Goal: Use online tool/utility: Utilize a website feature to perform a specific function

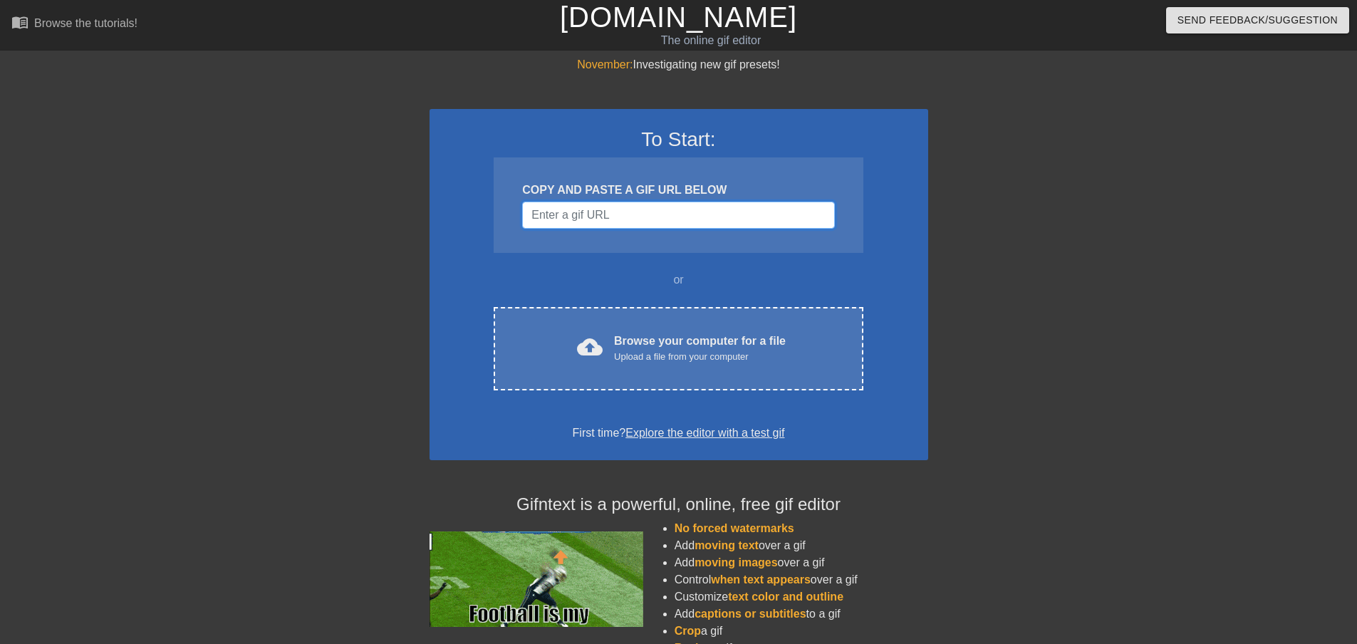
click at [608, 205] on input "Username" at bounding box center [678, 215] width 312 height 27
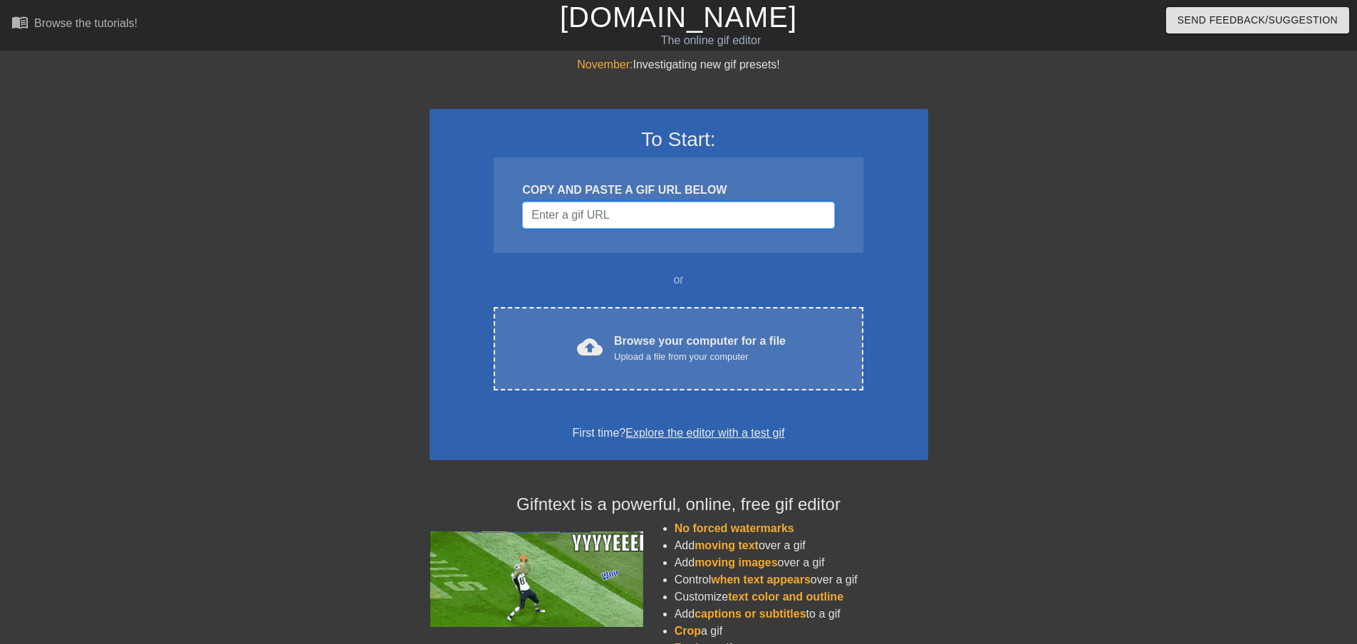
click at [632, 225] on input "Username" at bounding box center [678, 215] width 312 height 27
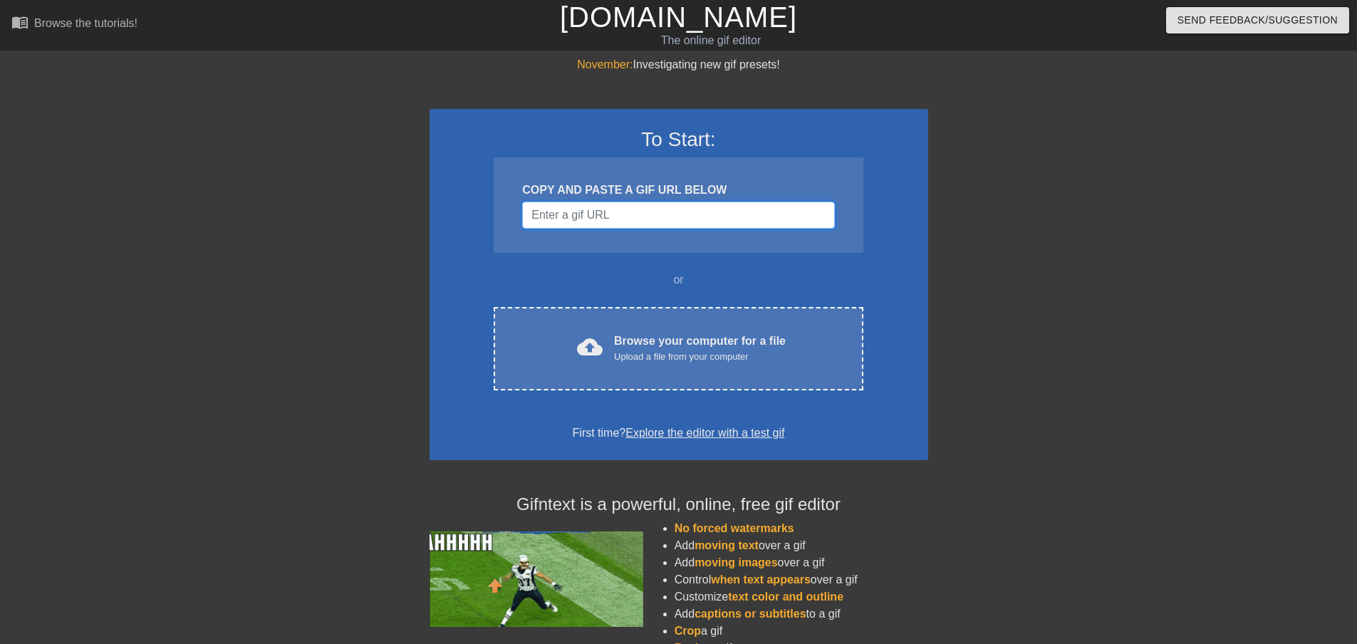
click at [632, 225] on input "Username" at bounding box center [678, 215] width 312 height 27
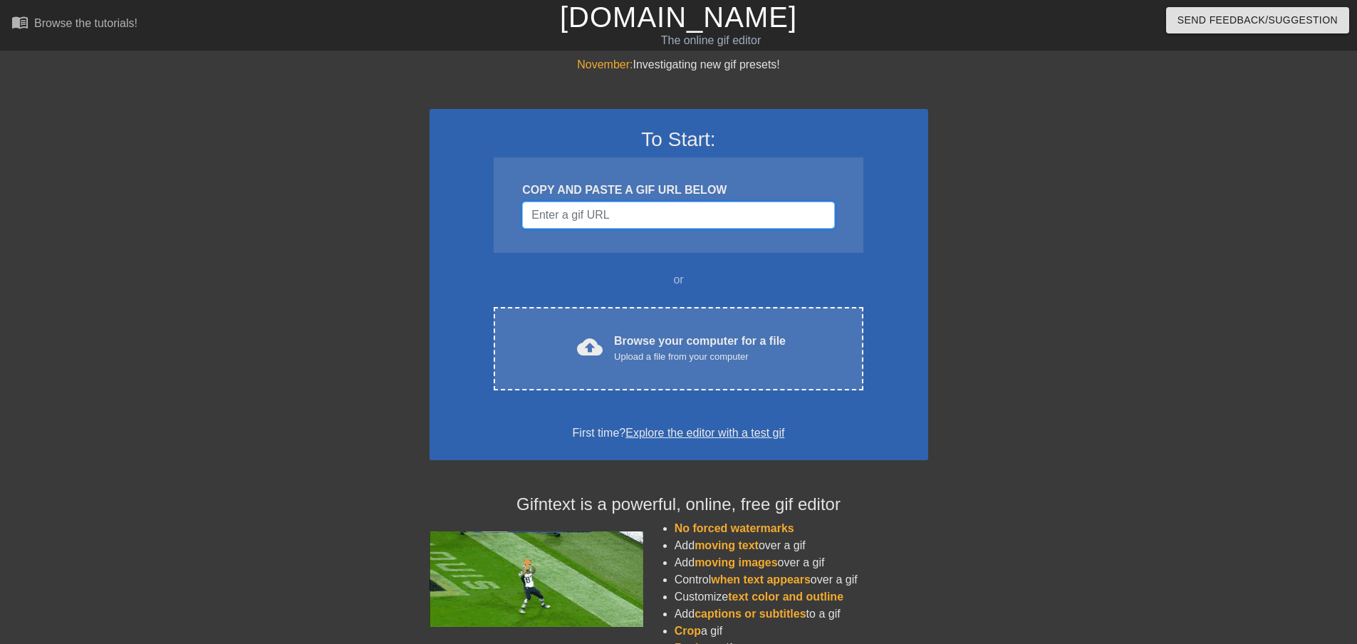
click at [632, 225] on input "Username" at bounding box center [678, 215] width 312 height 27
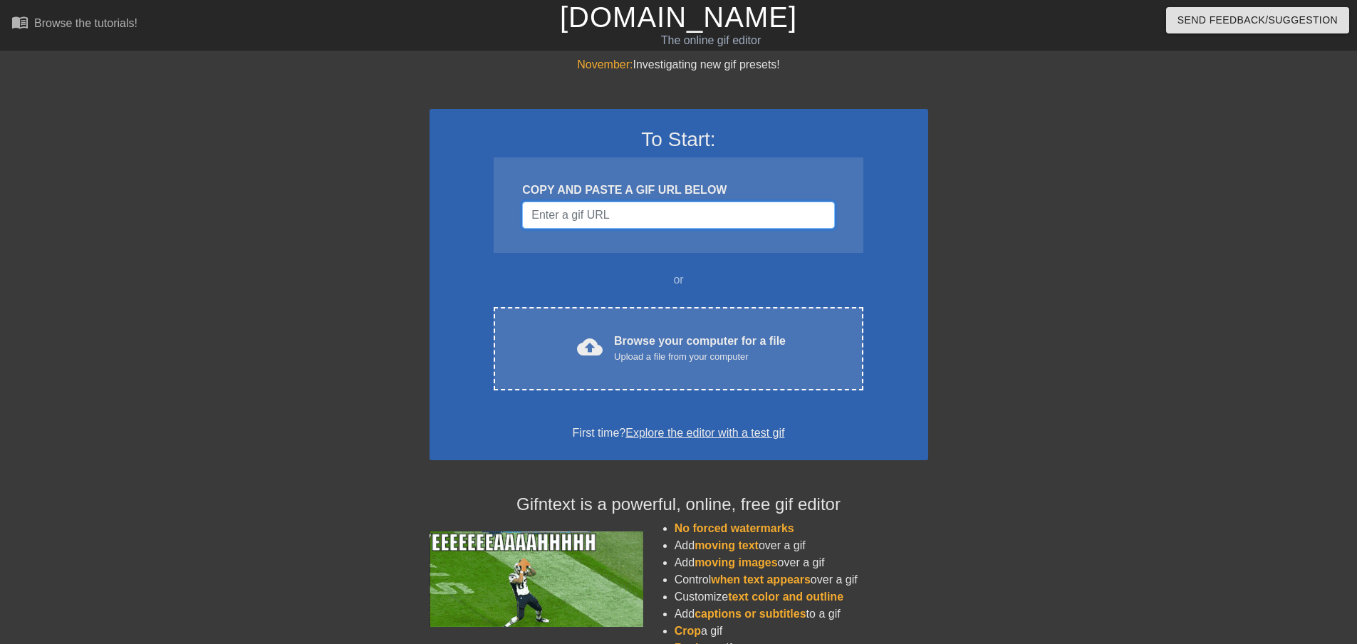
click at [632, 225] on input "Username" at bounding box center [678, 215] width 312 height 27
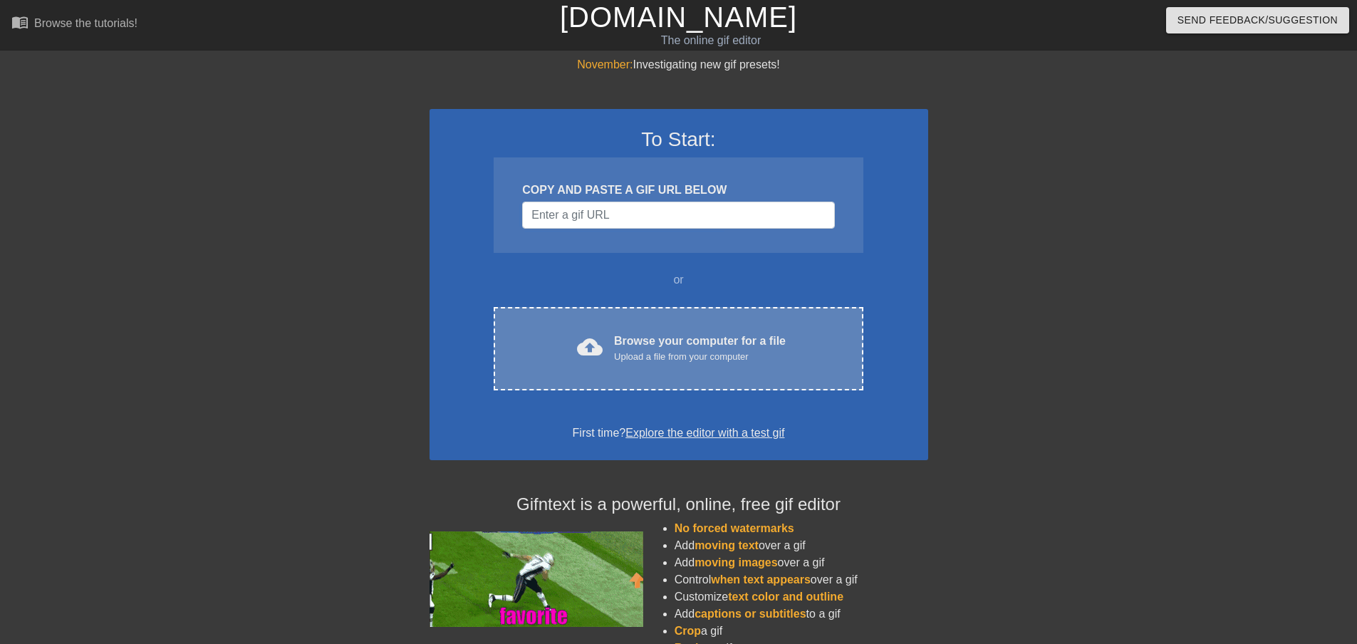
click at [702, 366] on div "cloud_upload Browse your computer for a file Upload a file from your computer C…" at bounding box center [678, 348] width 369 height 83
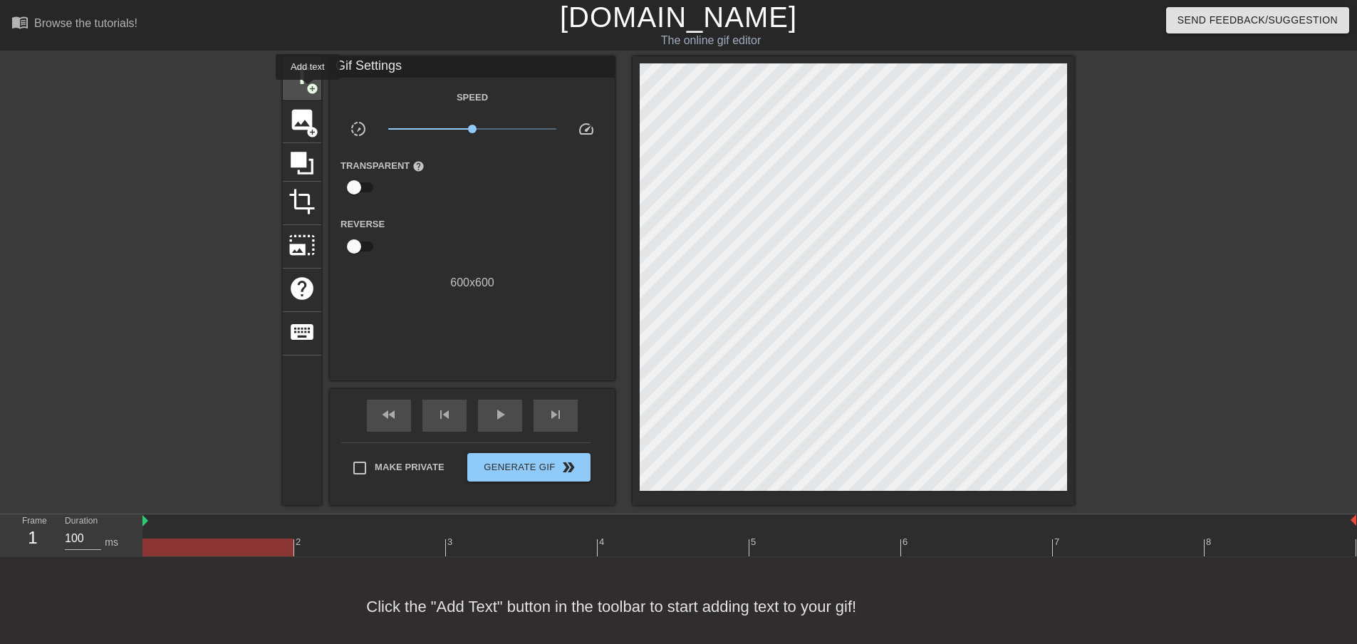
click at [308, 90] on span "add_circle" at bounding box center [312, 89] width 12 height 12
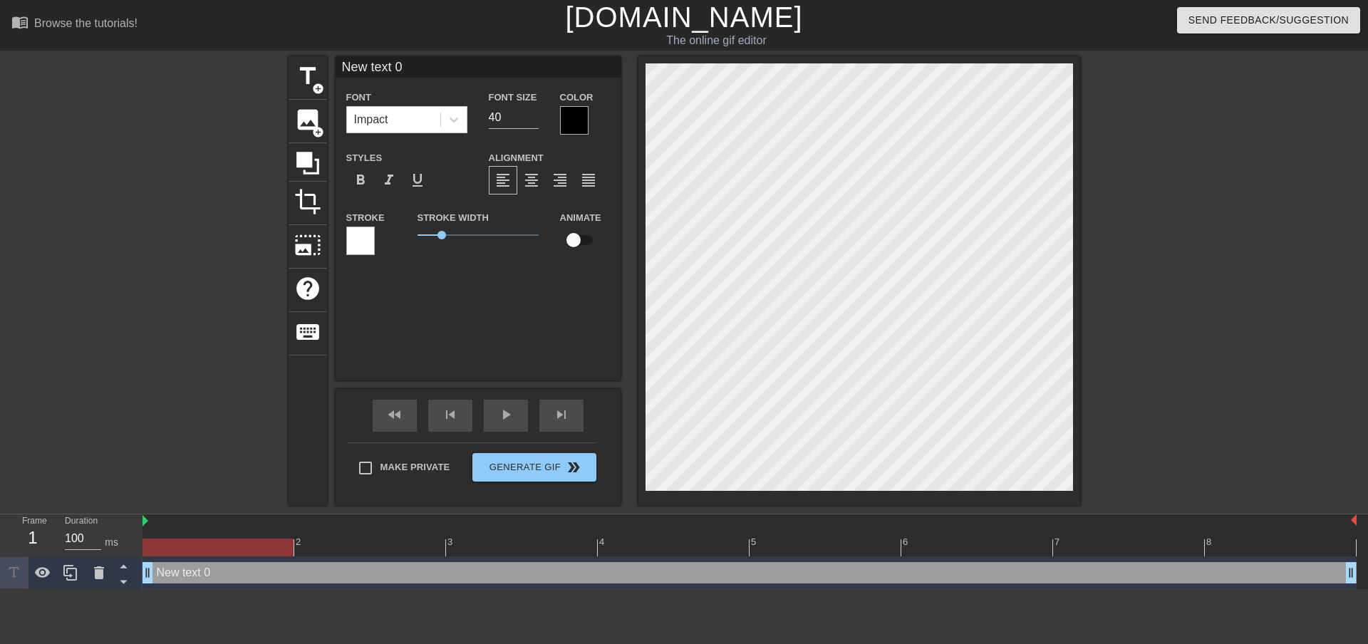
scroll to position [2, 4]
type input "New text"
type textarea "New text"
type input "New text"
type textarea "New text"
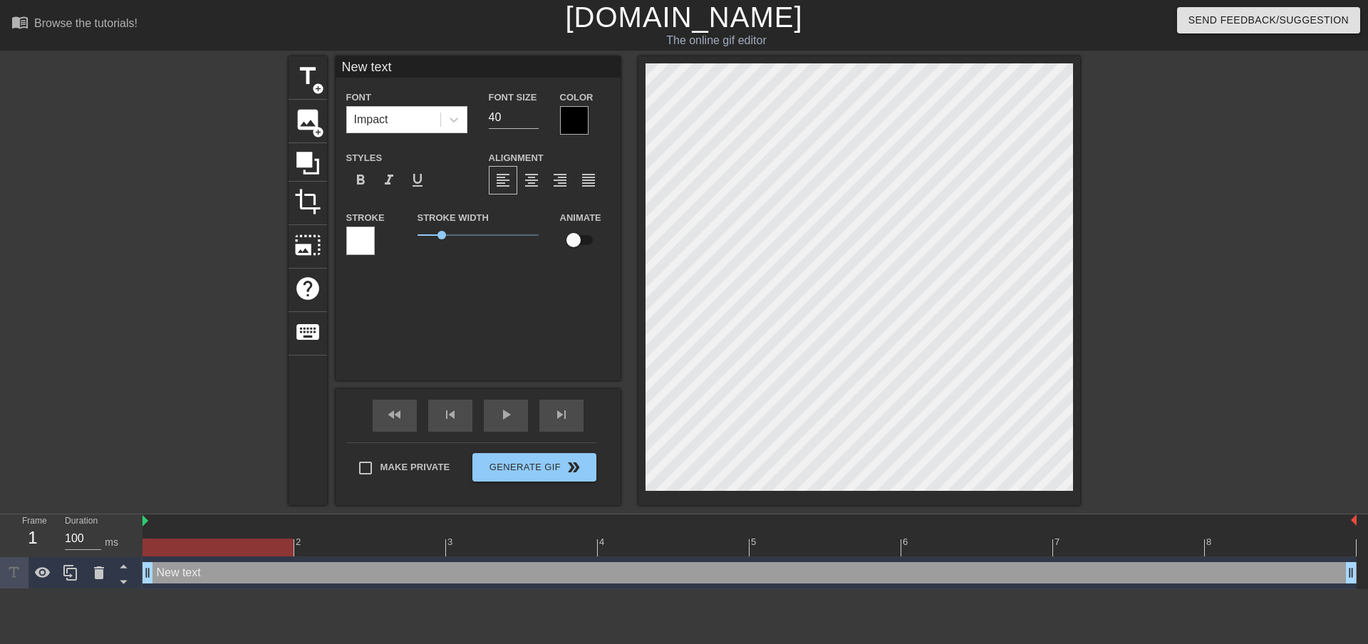
type input "New tex"
type textarea "New tex"
type input "New te"
type textarea "New te"
type input "New t"
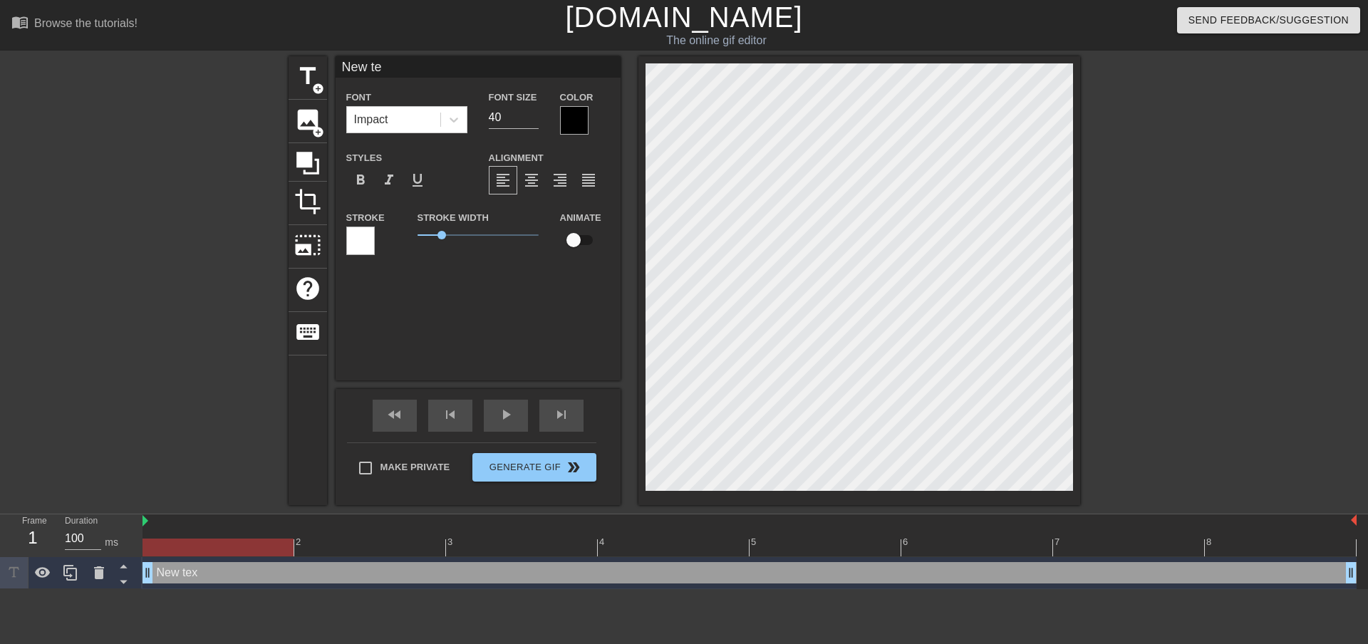
type textarea "New t"
type input "New"
type textarea "New"
type input "New"
type textarea "New"
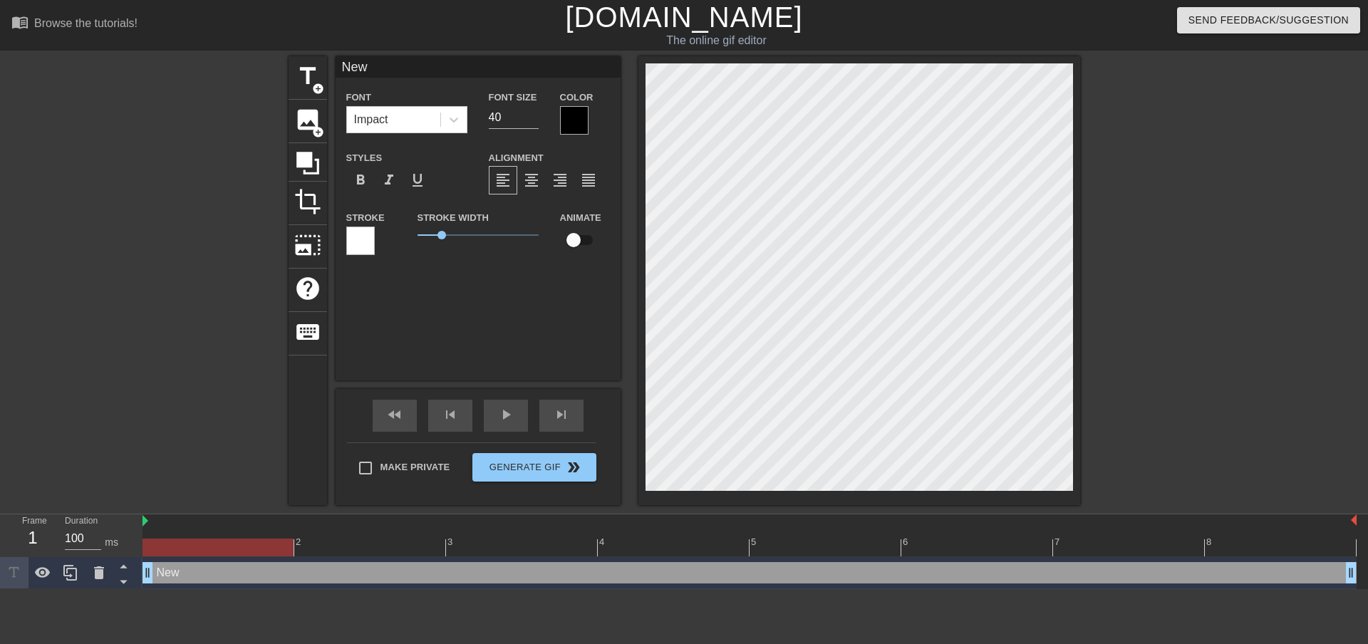
type input "Ne"
type textarea "Ne"
type input "N"
type textarea "N"
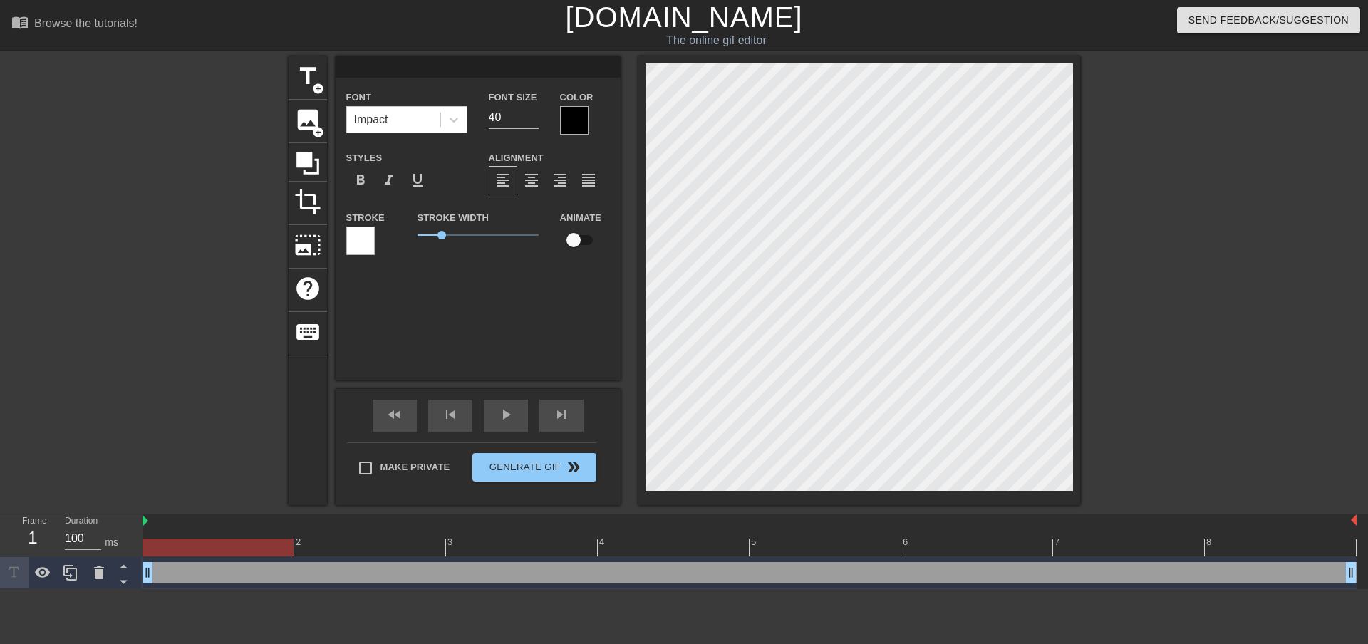
type input "H"
type textarea "H"
type input "HO"
type textarea "HO"
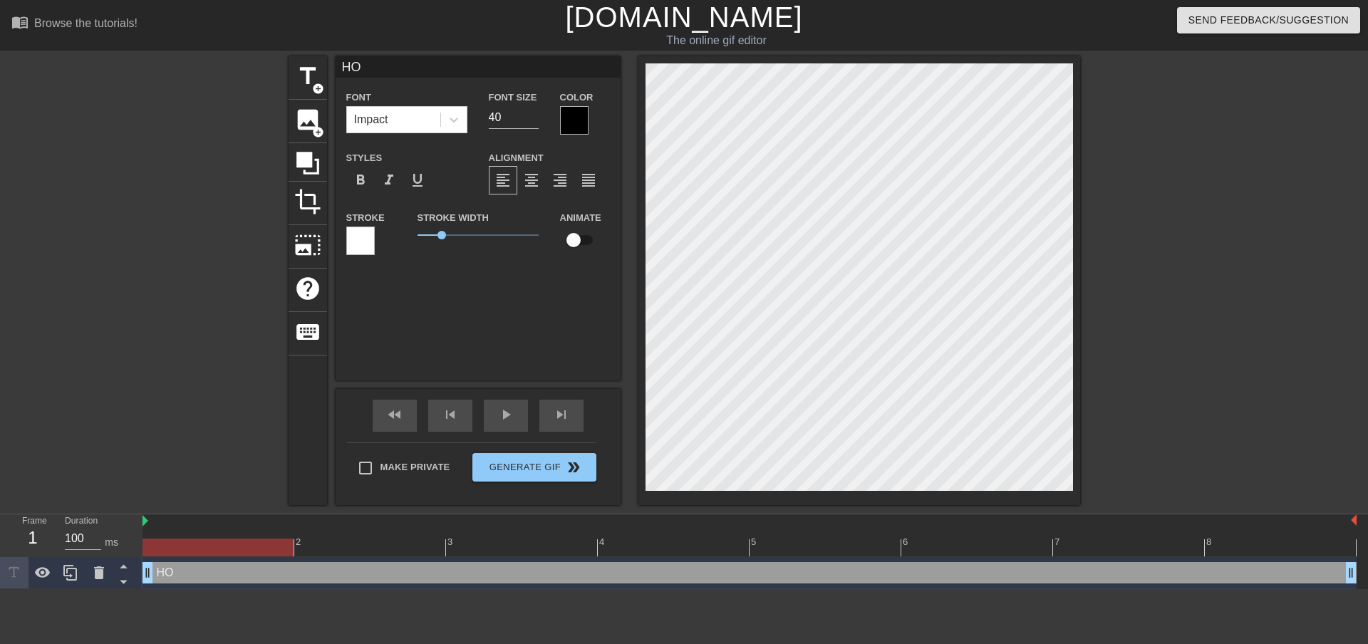
type input "HOP"
type textarea "HOP"
type input "HOP"
type textarea "HOP"
type input "HOP O"
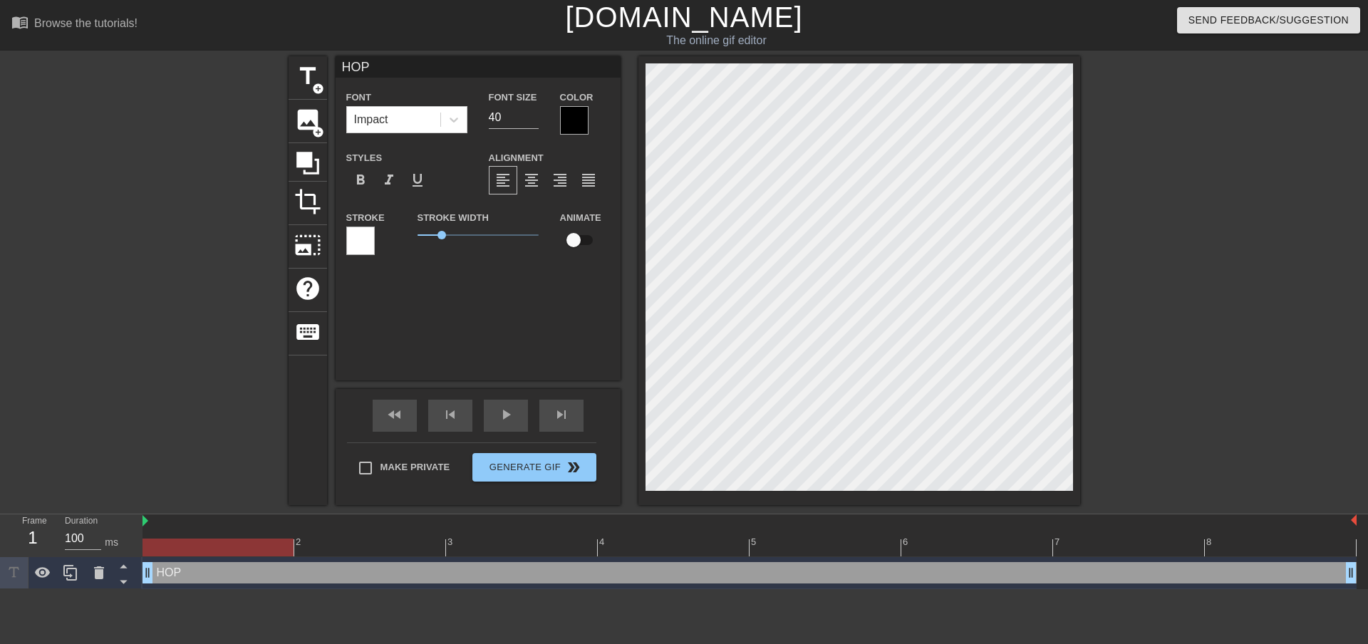
type textarea "HOP O"
type input "HOP ON"
type textarea "HOP ON"
type input "HOP ON"
type textarea "HOP ON"
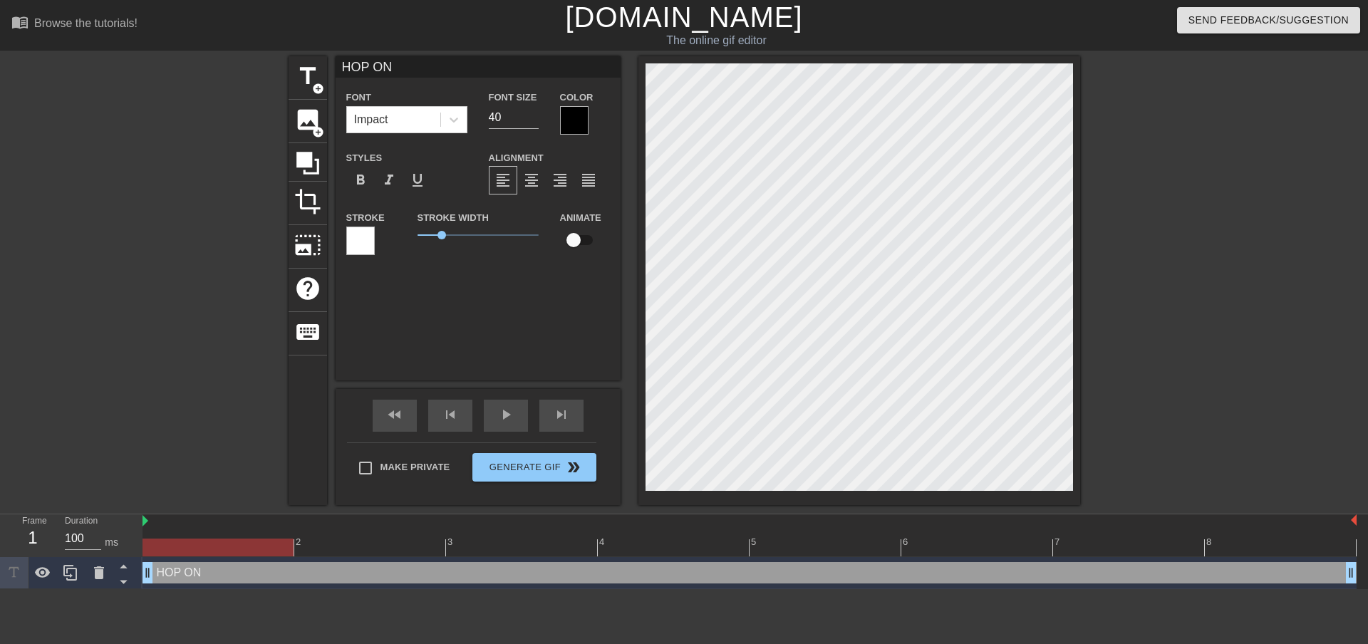
scroll to position [2, 4]
type input "HOP ON S"
type textarea "HOP ON S"
type input "HOP ON SA"
type textarea "HOP ON SA"
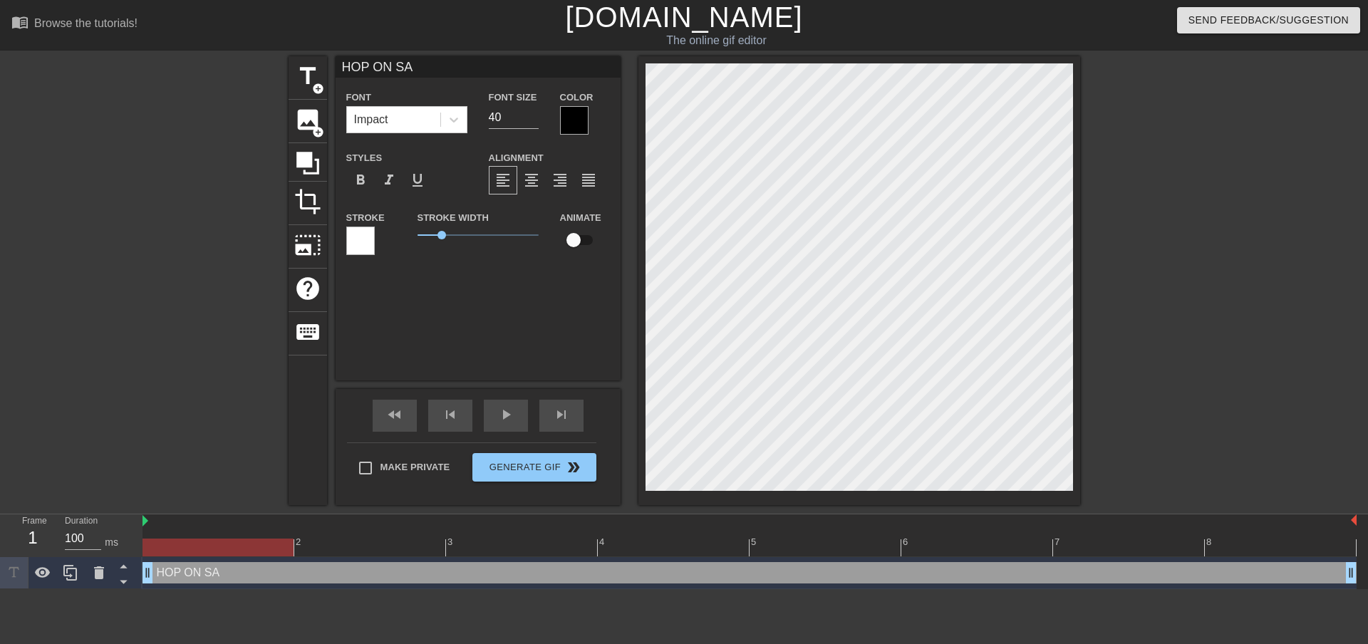
type input "HOP [DATE]"
type textarea "HOP [DATE]"
type input "HOP ON SATI"
type textarea "HOP ON SATI"
type input "HOP ON SATIS"
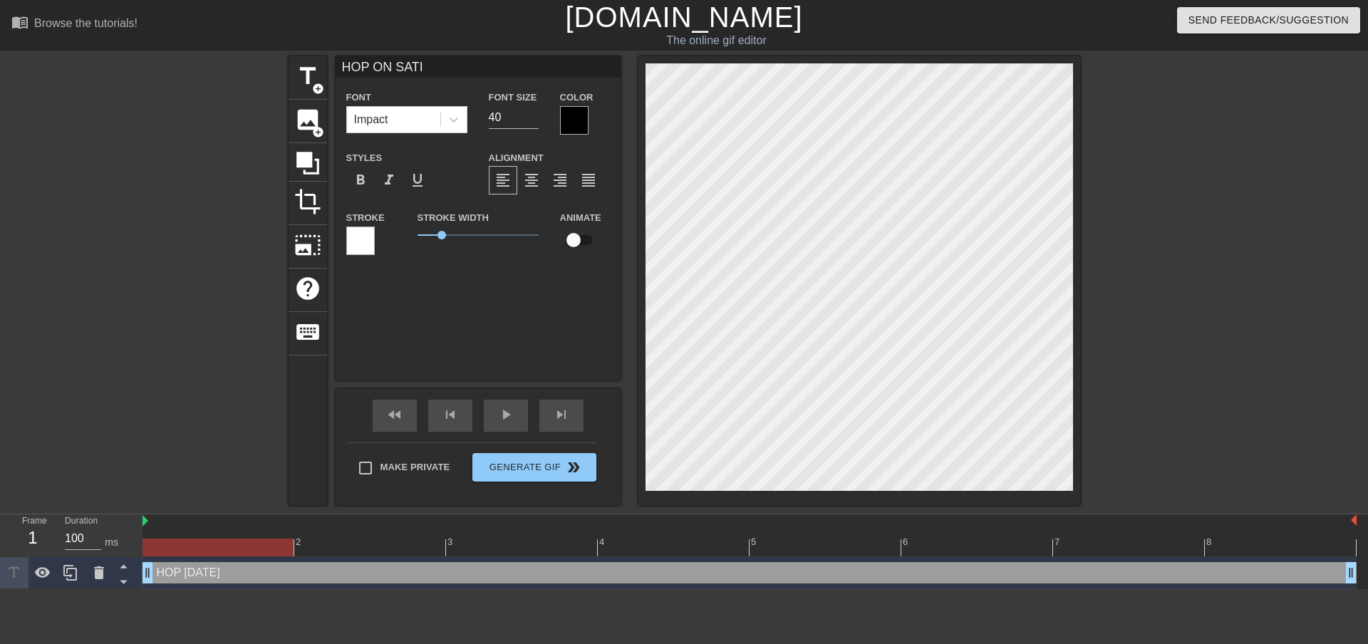
type textarea "HOP ON SATIS"
type input "HOP ON SATISF"
type textarea "HOP ON SATISF"
type input "HOP ON SATISFA"
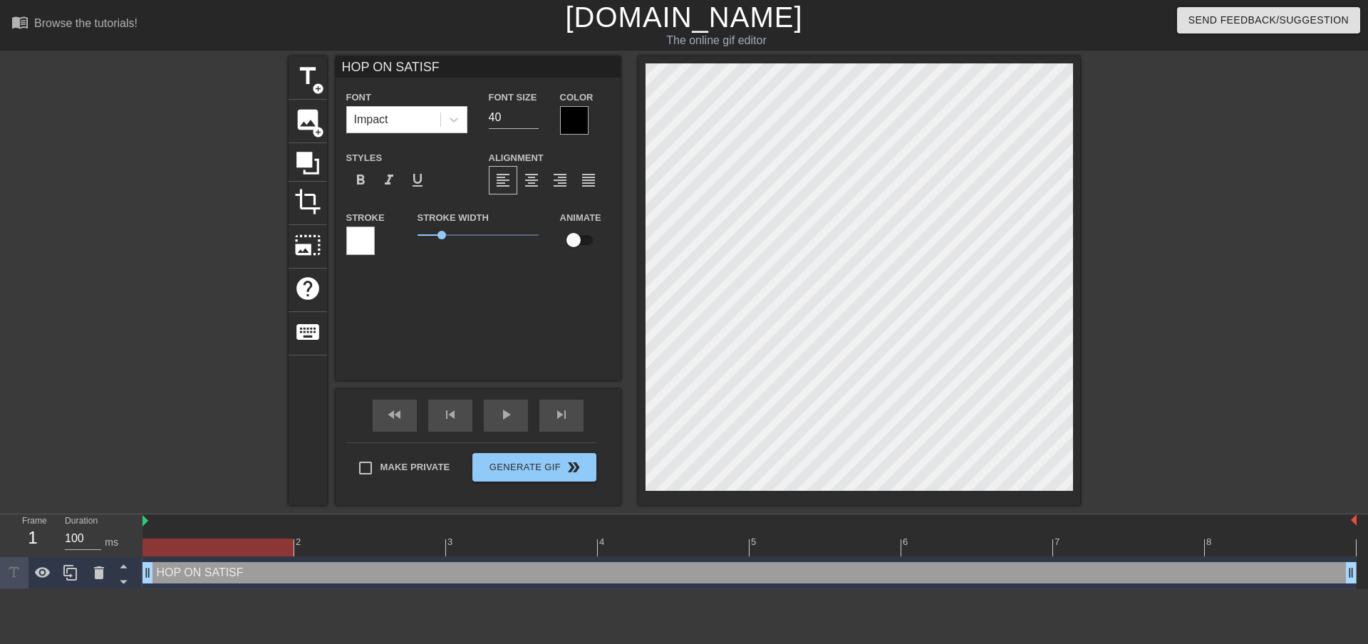
type textarea "HOP ON SATISFA"
type input "HOP ON SATISFAC"
type textarea "HOP ON SATISFAC"
type input "HOP ON SATISFACT"
type textarea "HOP ON SATISFACT"
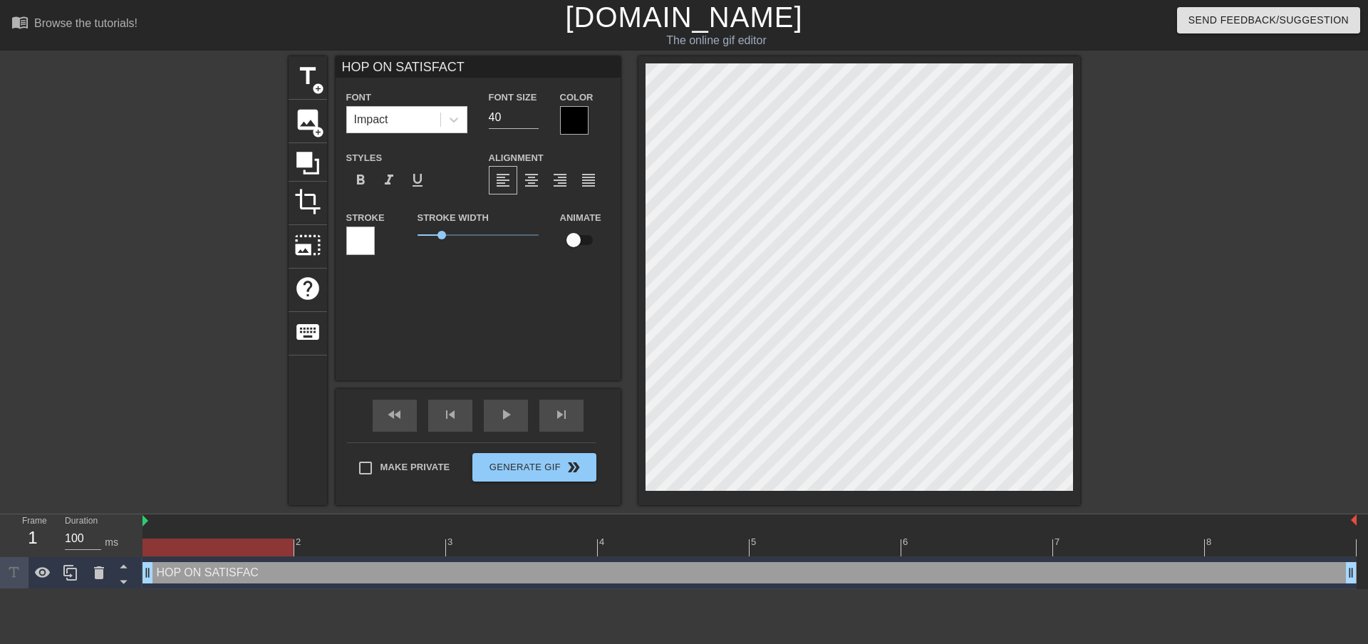
scroll to position [2, 6]
type input "HOP ON SATISFAC"
type textarea "HOP ON SATISFAC"
type input "HOP ON SATISFACT"
type textarea "HOP ON SATISFACT"
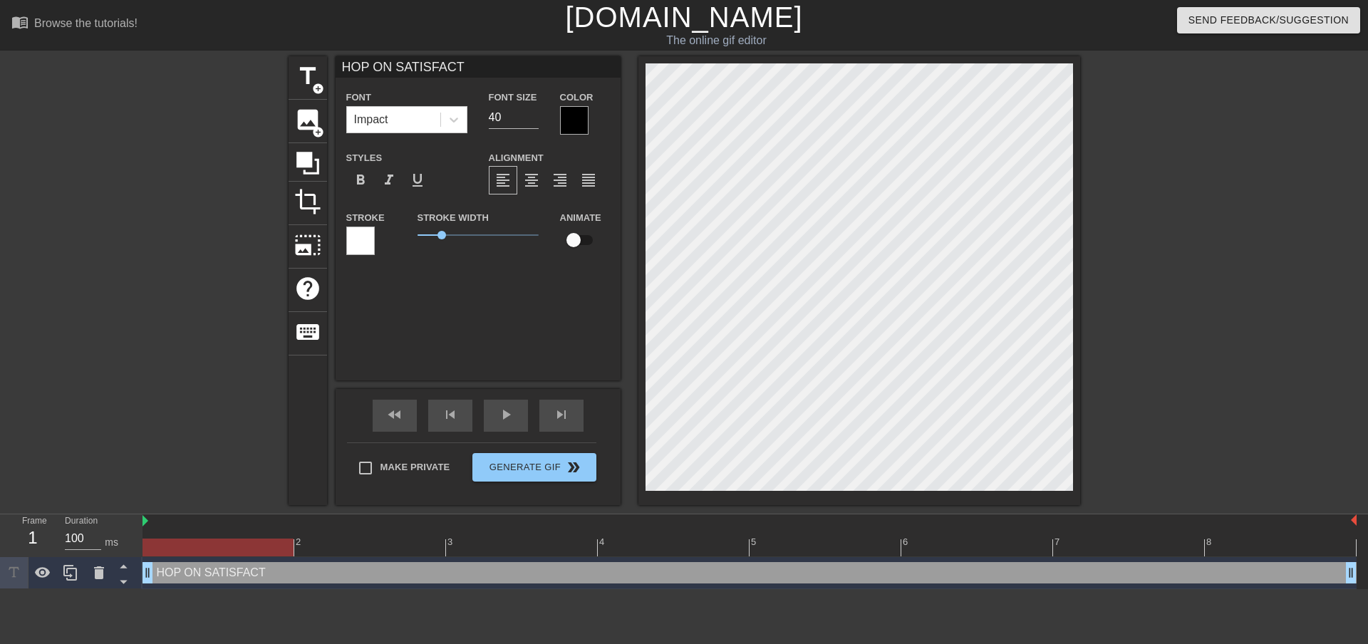
type input "HOP ON SATISFACTO"
type textarea "HOP ON SATISFACTO"
type input "HOP ON SATISFACTOY"
type textarea "HOP ON SATISFACTOY"
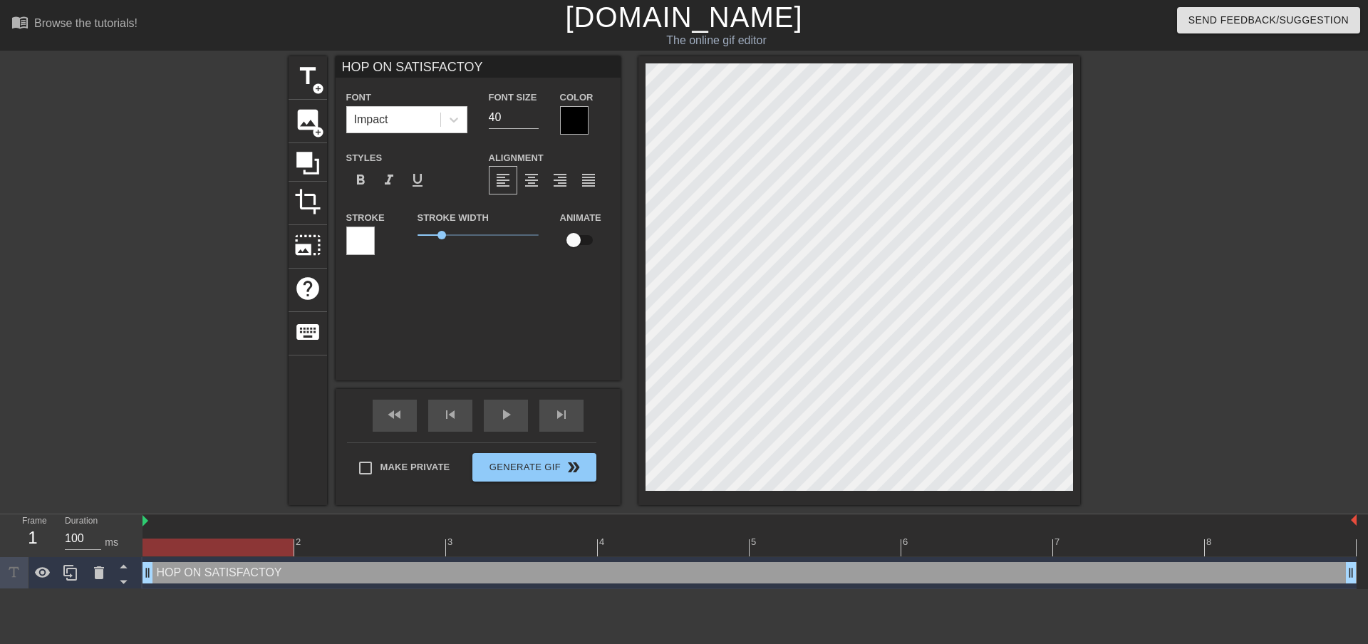
type input "HOP ON SATISFACTO"
type textarea "HOP ON SATISFACTO"
type input "HOP ON SATISFACTOR"
type textarea "HOP ON SATISFACTOR"
type input "HOP ON SATISFACTORY"
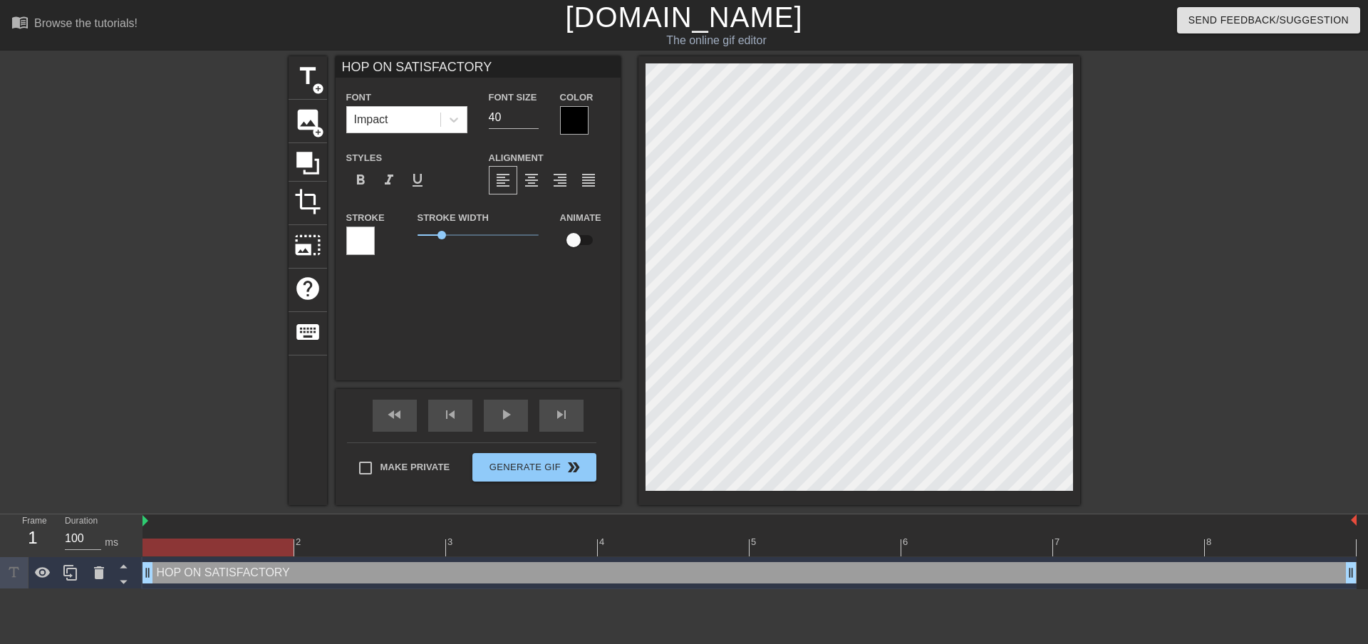
scroll to position [2, 8]
type textarea "HOP ON SATISFACTORY"
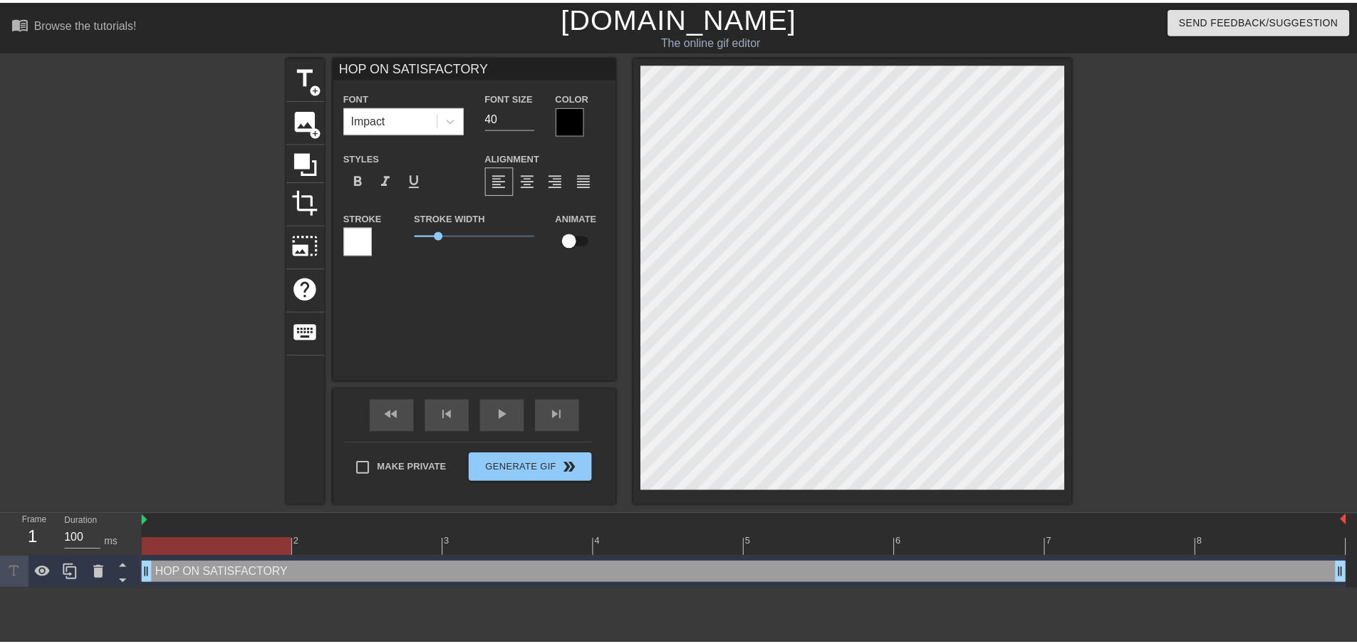
scroll to position [2, 6]
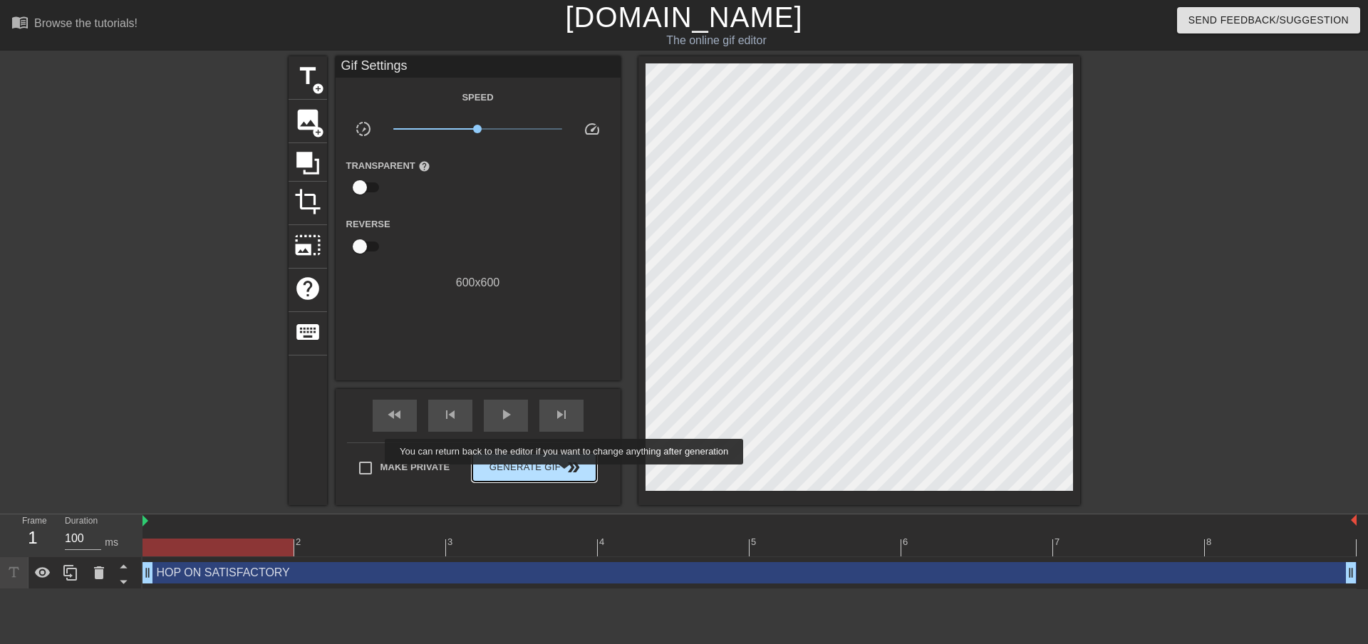
click at [566, 475] on span "double_arrow" at bounding box center [573, 467] width 17 height 17
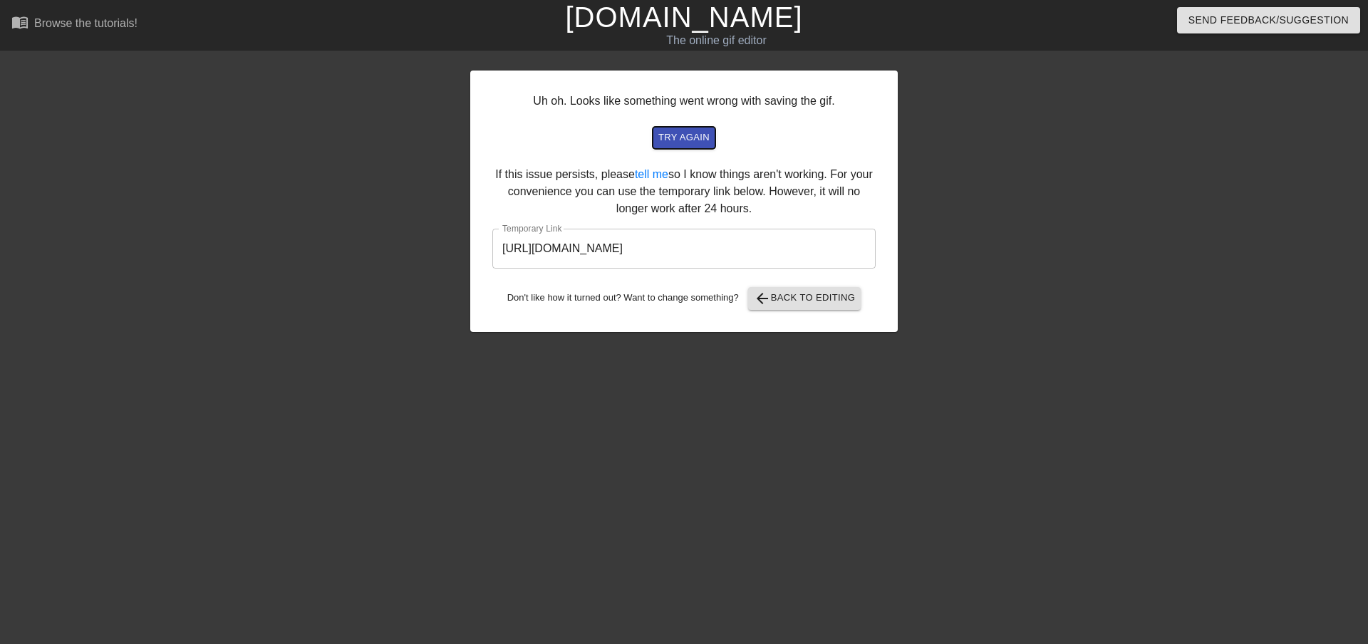
click at [678, 130] on span "try again" at bounding box center [683, 138] width 51 height 16
click at [814, 296] on span "arrow_back Back to Editing" at bounding box center [805, 298] width 102 height 17
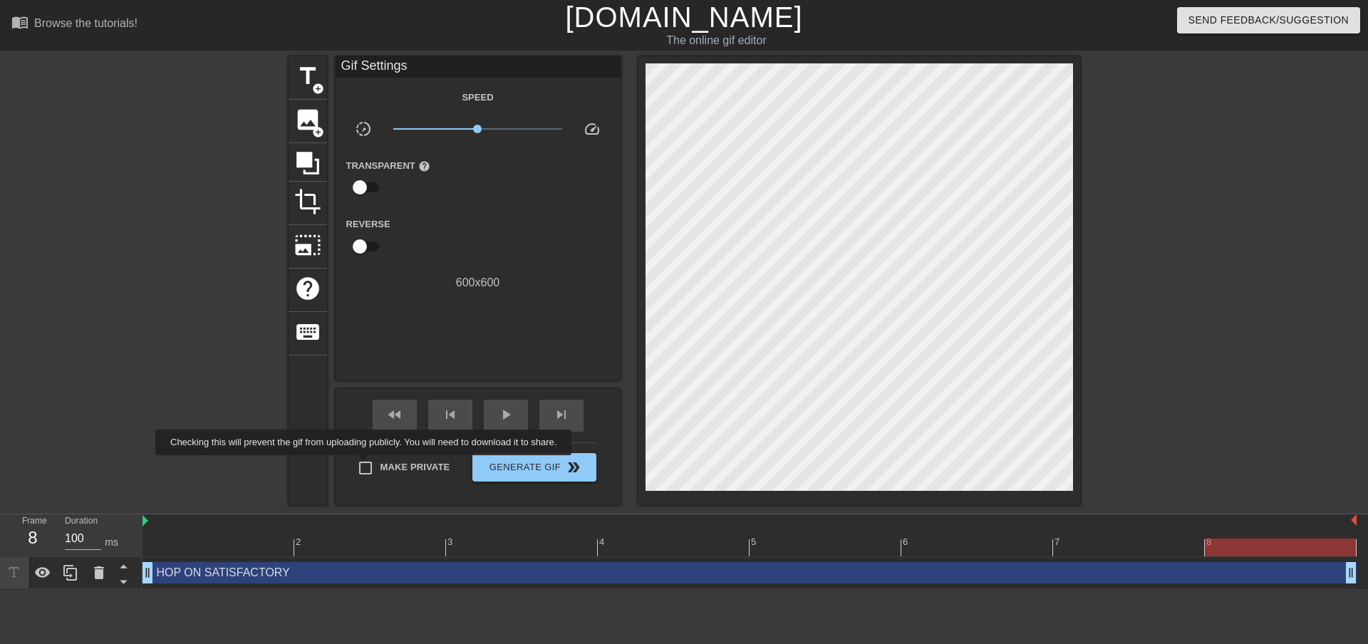
click at [366, 465] on input "Make Private" at bounding box center [366, 468] width 30 height 30
checkbox input "true"
click at [498, 461] on span "Generate Gif double_arrow" at bounding box center [534, 467] width 112 height 17
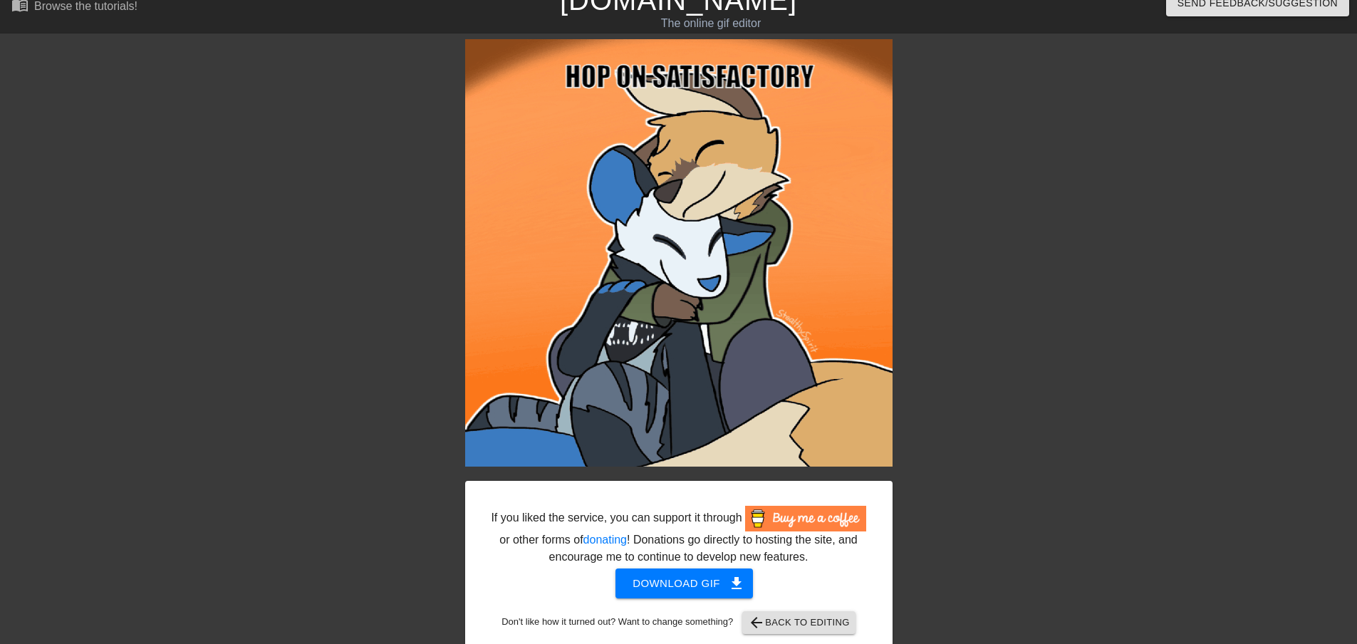
scroll to position [0, 0]
